Goal: Navigation & Orientation: Find specific page/section

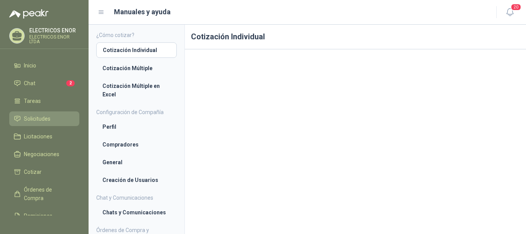
click at [41, 118] on span "Solicitudes" at bounding box center [37, 118] width 27 height 8
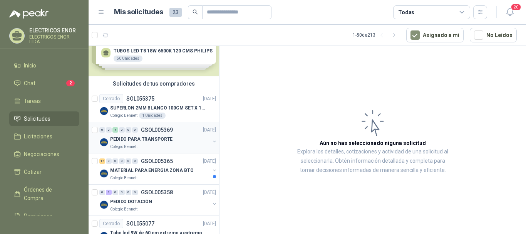
scroll to position [39, 0]
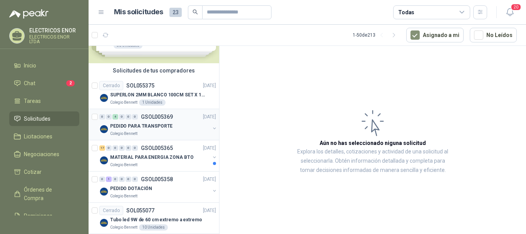
click at [162, 128] on p "PEDIDO PARA TRANSPORTE" at bounding box center [141, 126] width 62 height 7
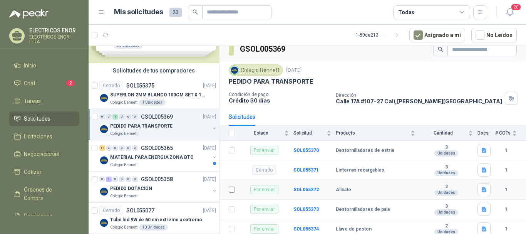
scroll to position [10, 0]
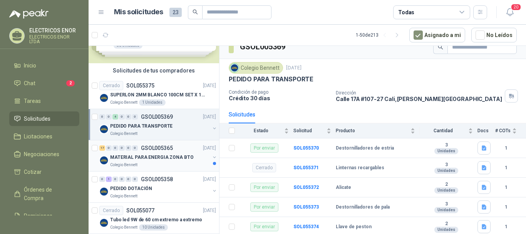
click at [123, 155] on p "MATERIAL PARA ENERGIA ZONA BTO" at bounding box center [151, 157] width 83 height 7
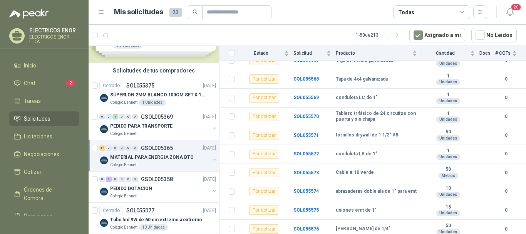
scroll to position [115, 0]
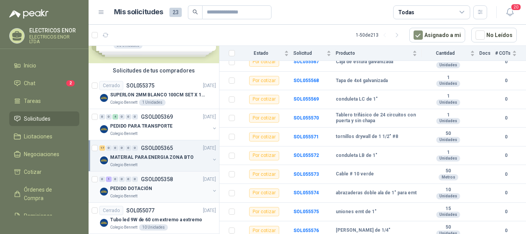
click at [172, 193] on div "PEDIDO DOTACIÓN" at bounding box center [160, 188] width 100 height 9
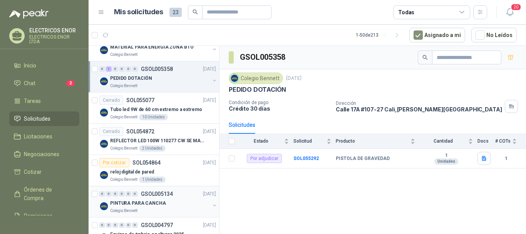
scroll to position [154, 0]
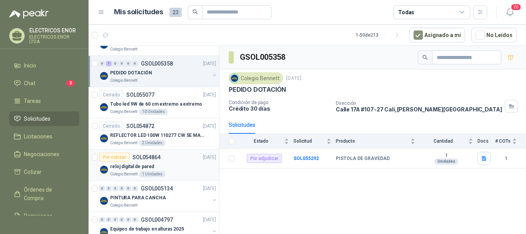
click at [152, 161] on div "Por cotizar SOL054864" at bounding box center [129, 157] width 61 height 9
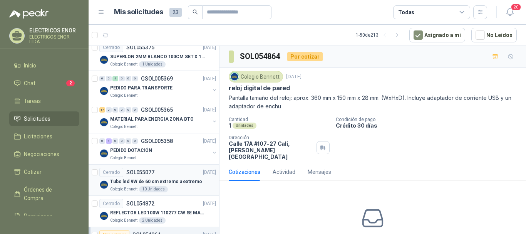
scroll to position [77, 0]
click at [166, 115] on p "MATERIAL PARA ENERGIA ZONA BTO" at bounding box center [151, 118] width 83 height 7
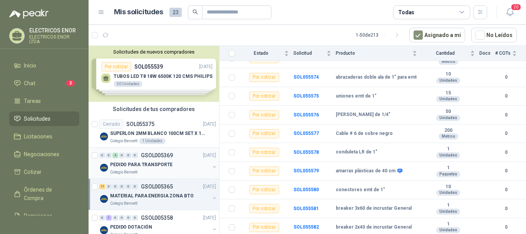
scroll to position [39, 0]
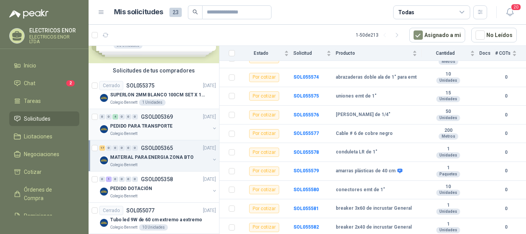
click at [169, 127] on p "PEDIDO PARA TRANSPORTE" at bounding box center [141, 126] width 62 height 7
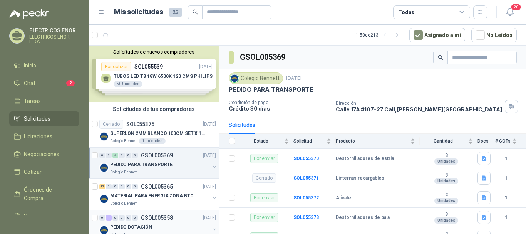
scroll to position [39, 0]
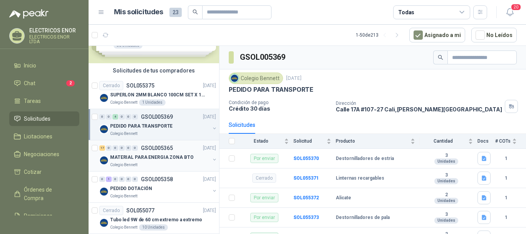
click at [163, 155] on p "MATERIAL PARA ENERGIA ZONA BTO" at bounding box center [151, 157] width 83 height 7
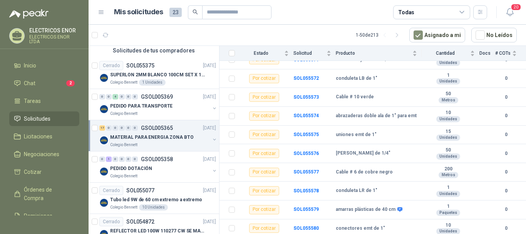
scroll to position [77, 0]
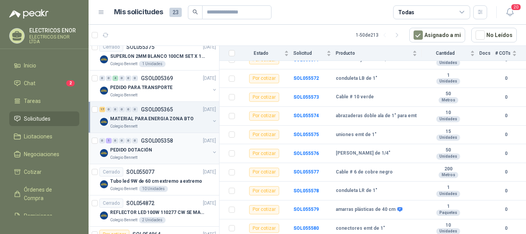
click at [156, 160] on div "Colegio Bennett" at bounding box center [160, 157] width 100 height 6
